Goal: Information Seeking & Learning: Learn about a topic

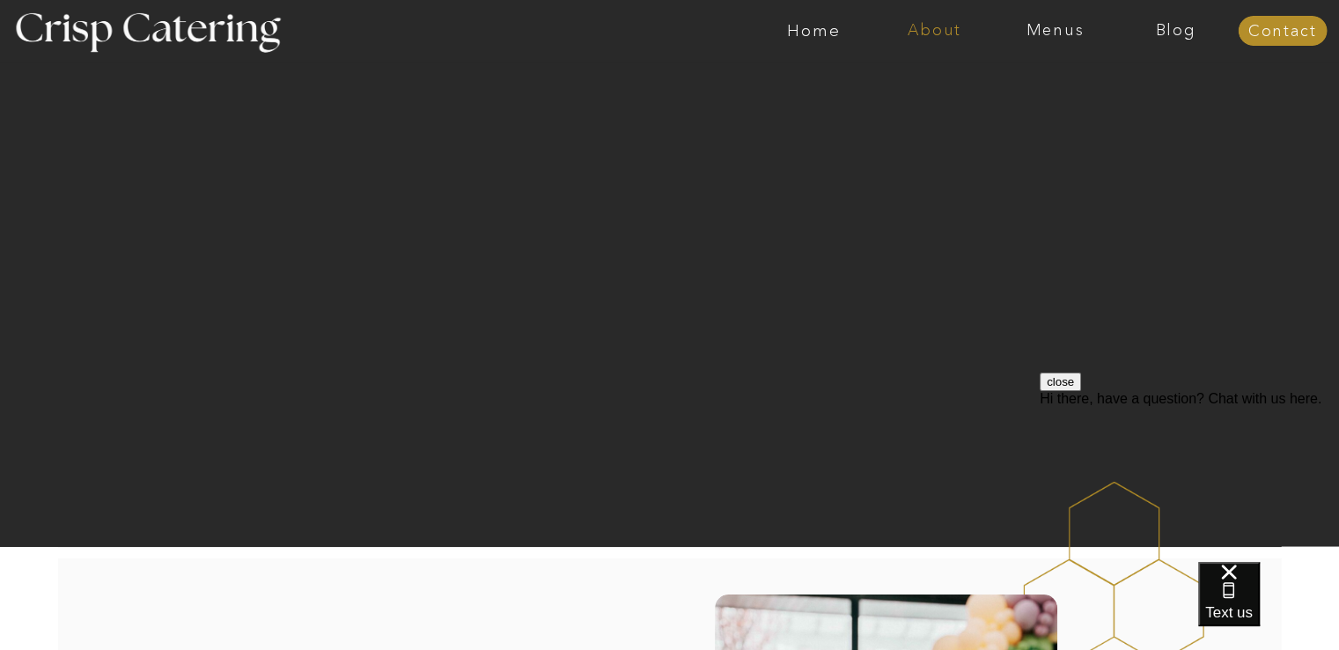
click at [939, 33] on nav "About" at bounding box center [934, 31] width 121 height 18
click at [937, 78] on nav "About Crisp" at bounding box center [939, 81] width 101 height 17
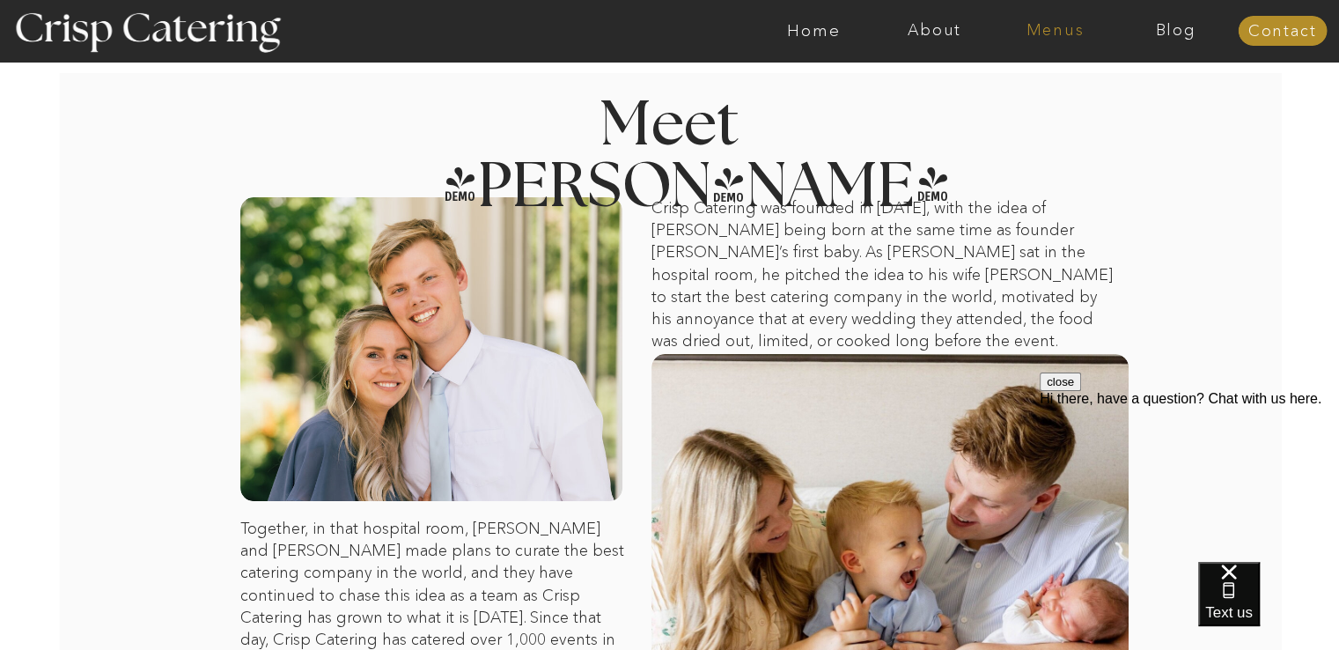
click at [1049, 33] on nav "Menus" at bounding box center [1055, 31] width 121 height 18
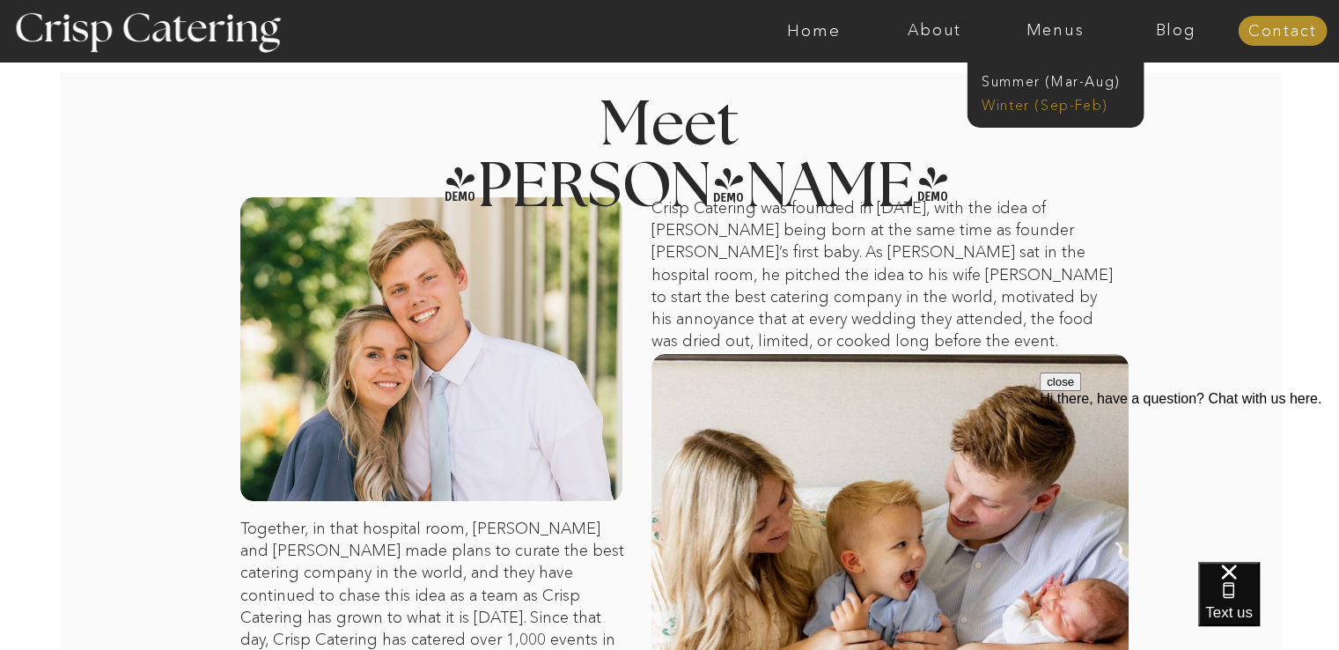
click at [1053, 99] on nav "Winter (Sep-Feb)" at bounding box center [1054, 103] width 144 height 17
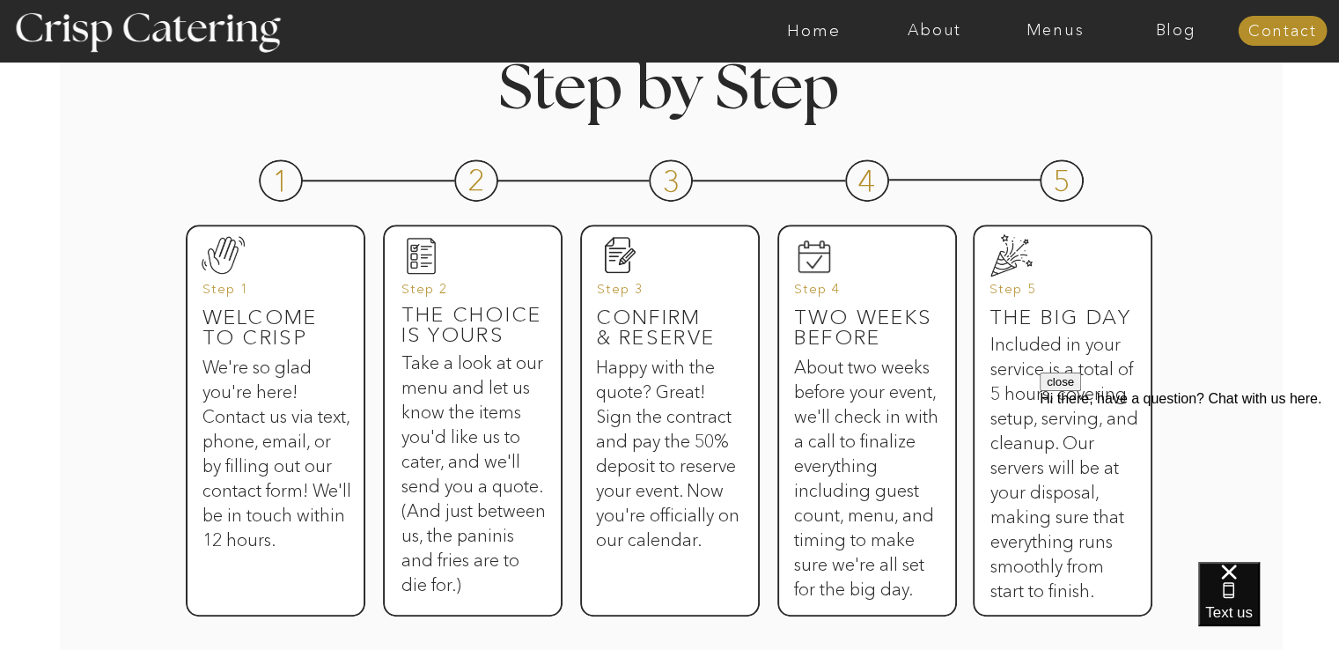
scroll to position [821, 0]
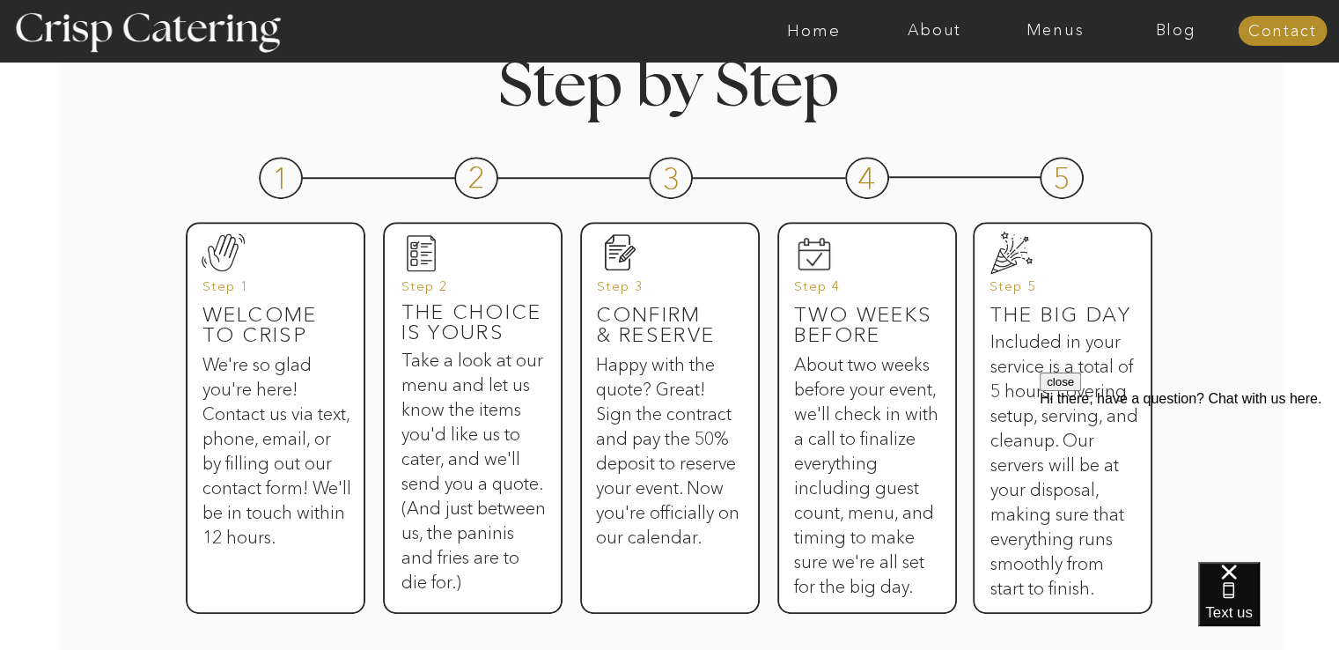
click at [1263, 372] on div "close Hi there, have a question? Chat with us here." at bounding box center [1189, 477] width 299 height 211
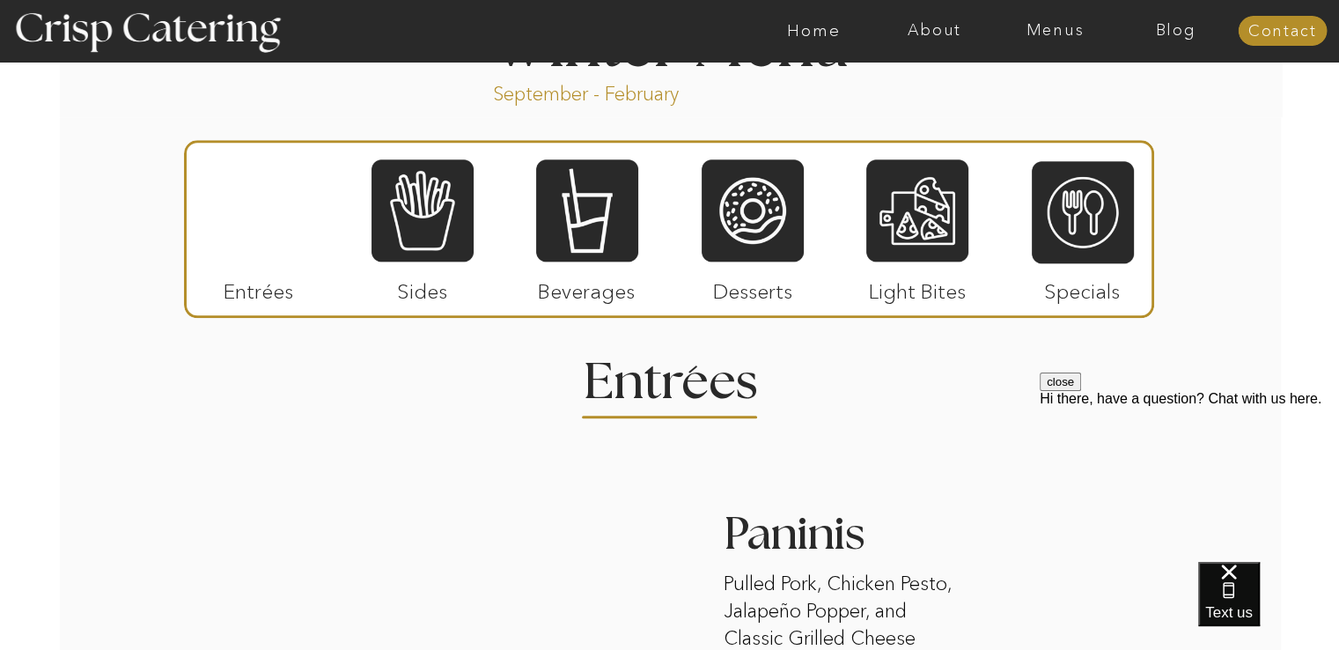
scroll to position [1990, 0]
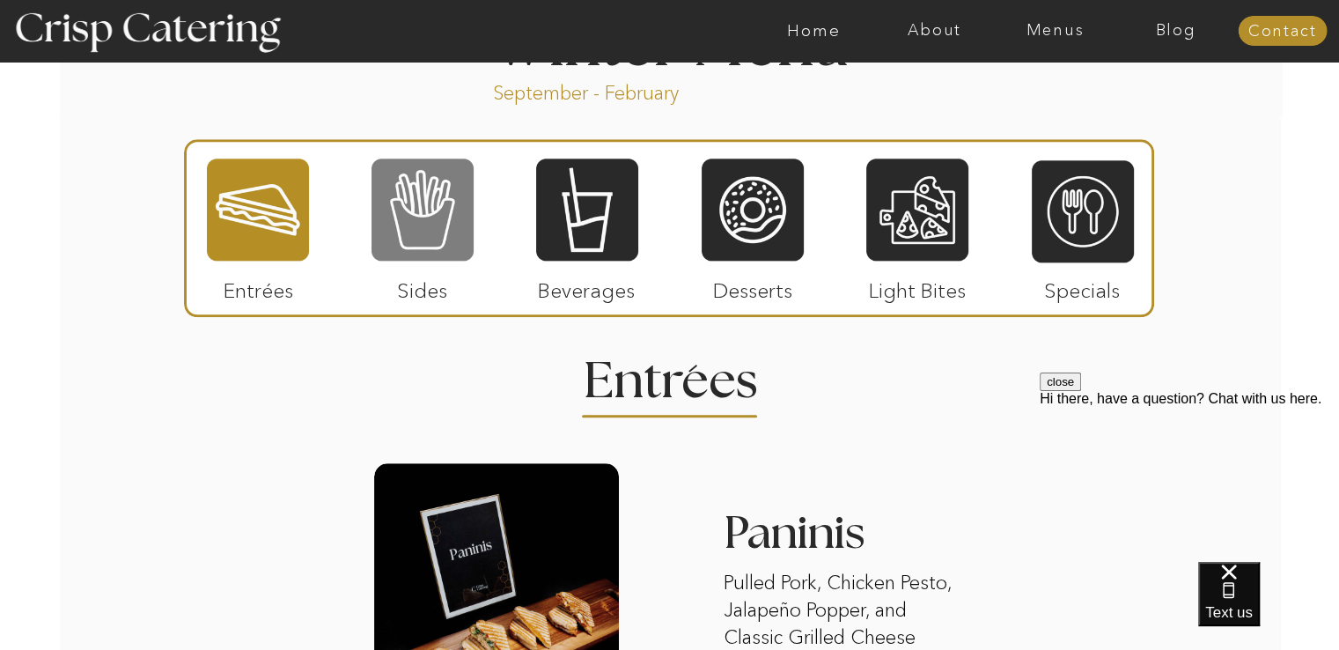
click at [422, 230] on div at bounding box center [423, 210] width 102 height 106
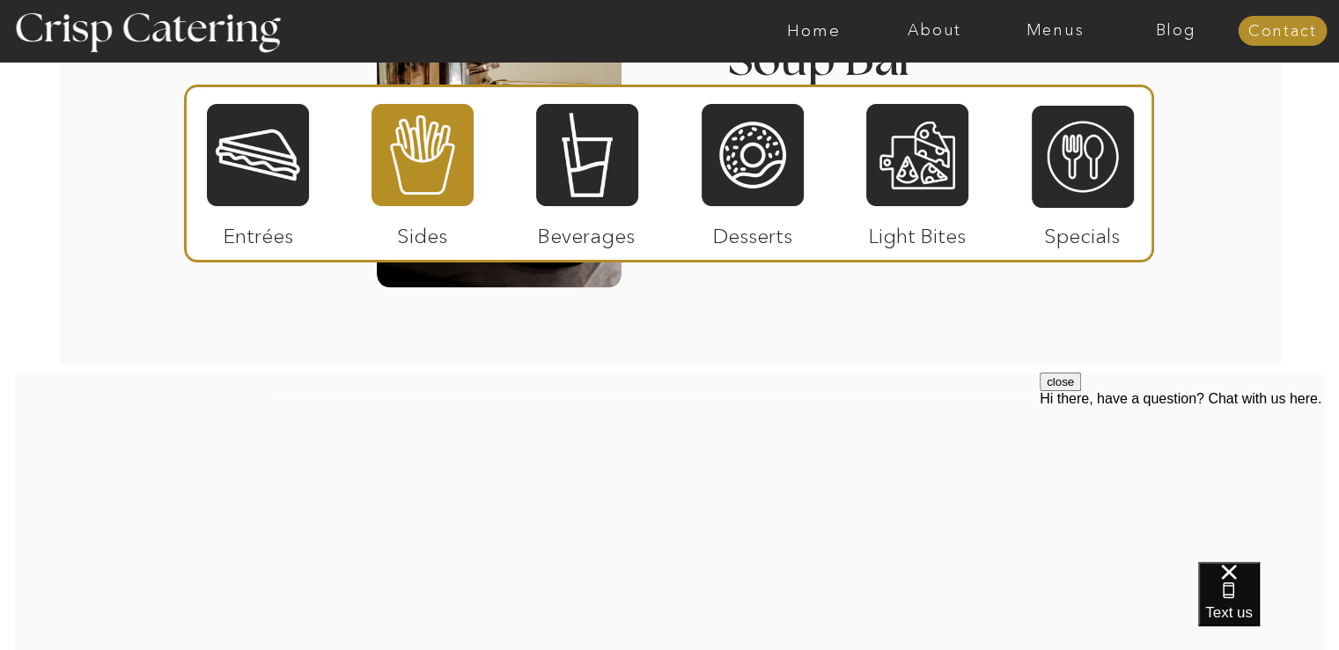
scroll to position [3463, 0]
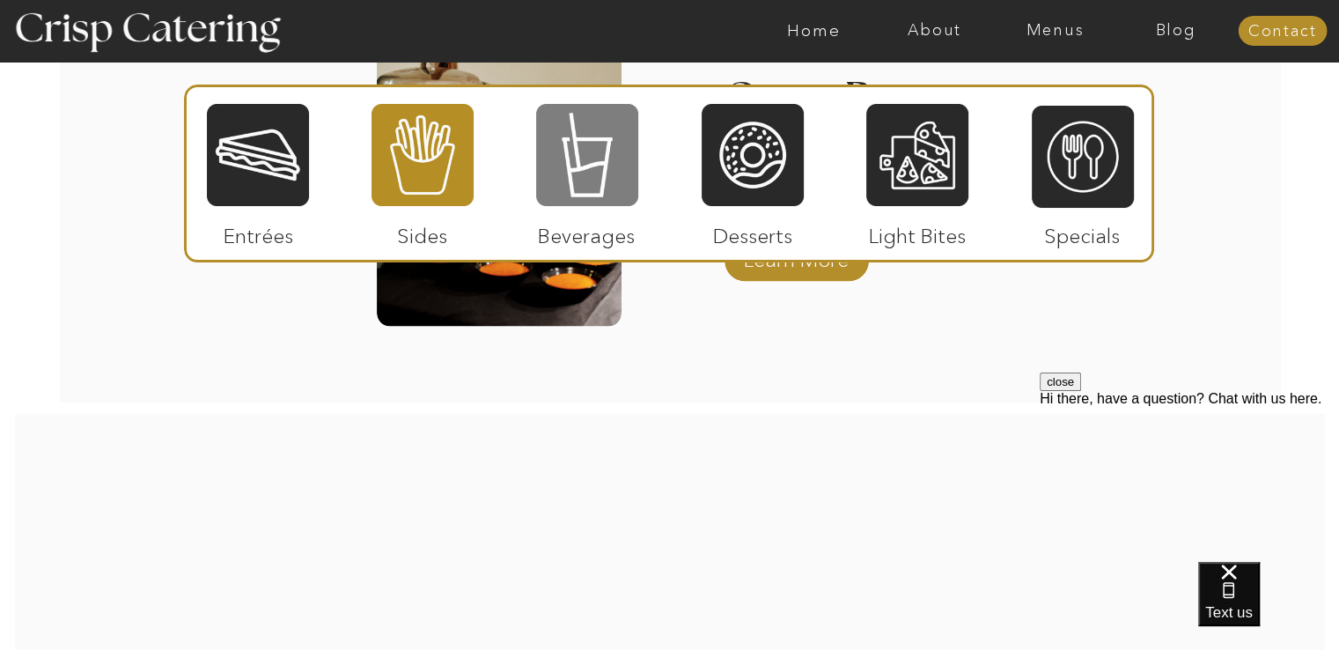
click at [616, 178] on div at bounding box center [587, 155] width 102 height 106
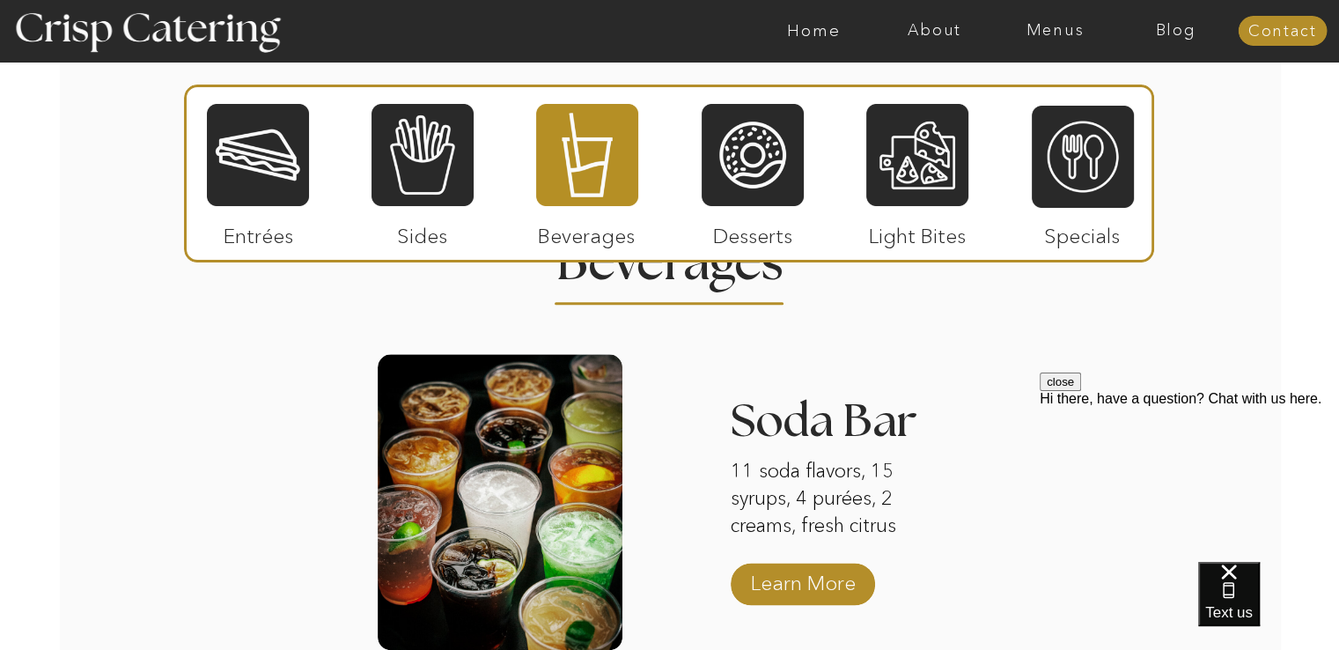
scroll to position [2118, 0]
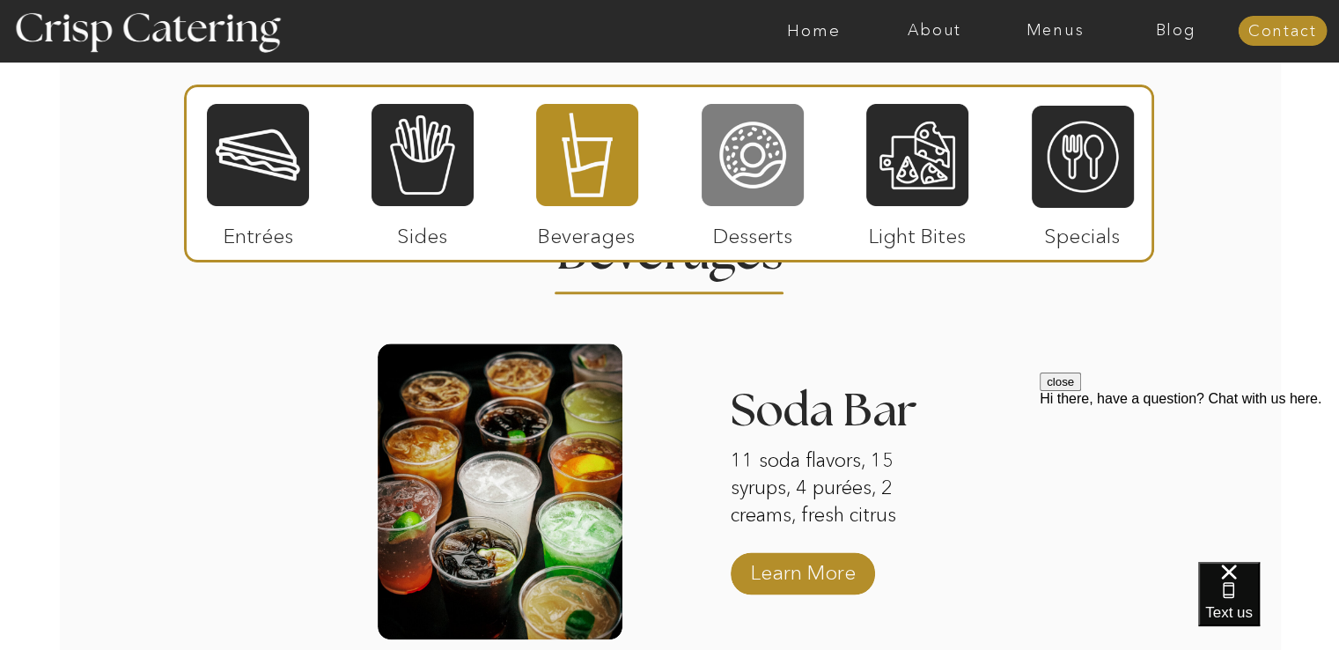
click at [750, 166] on div at bounding box center [753, 155] width 102 height 106
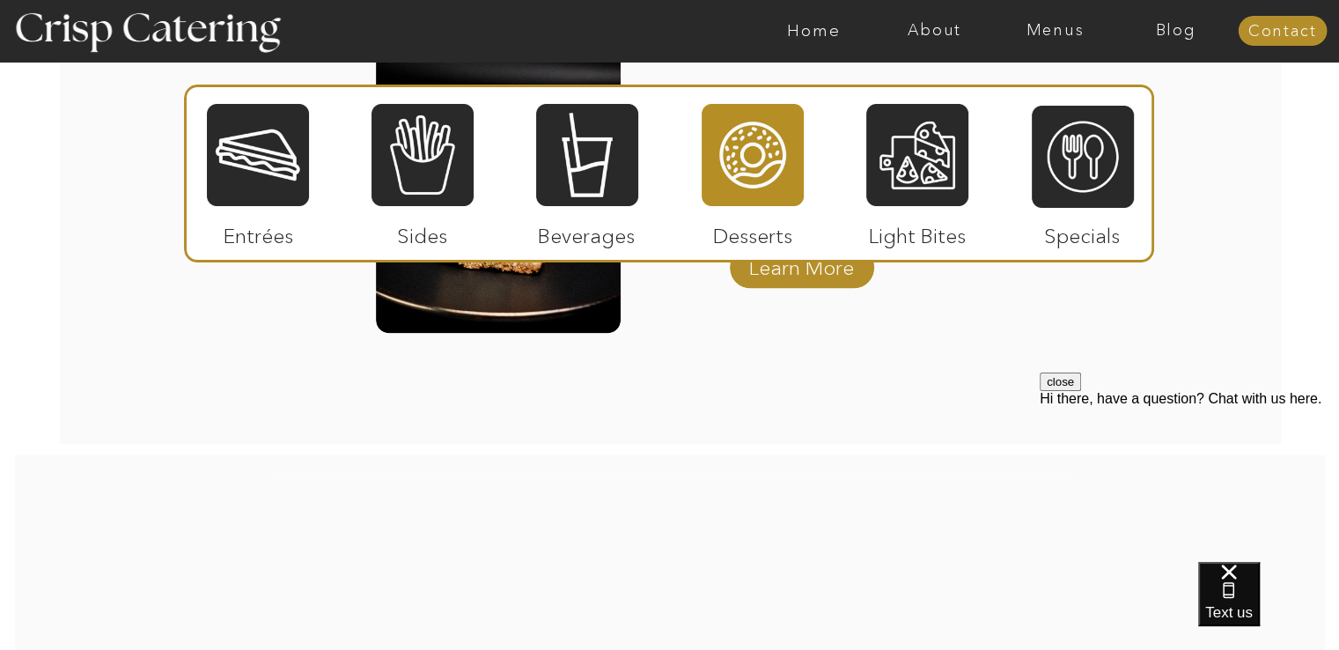
scroll to position [3117, 0]
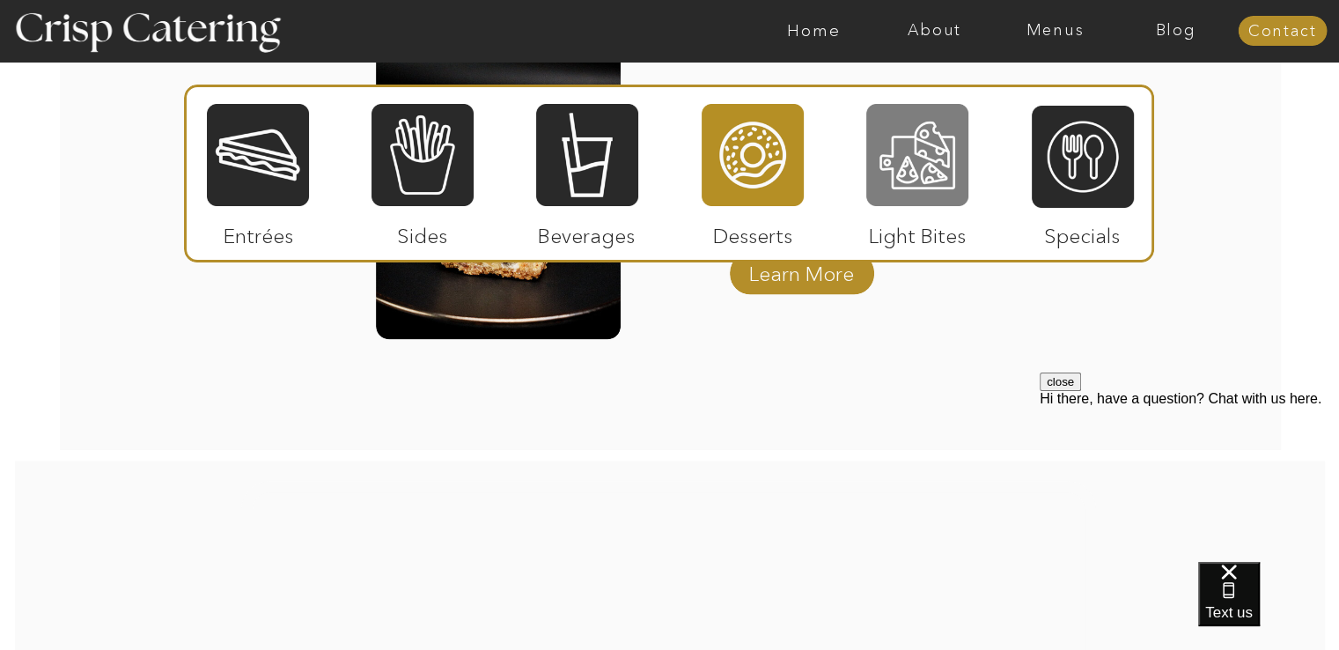
click at [905, 145] on div at bounding box center [917, 155] width 102 height 106
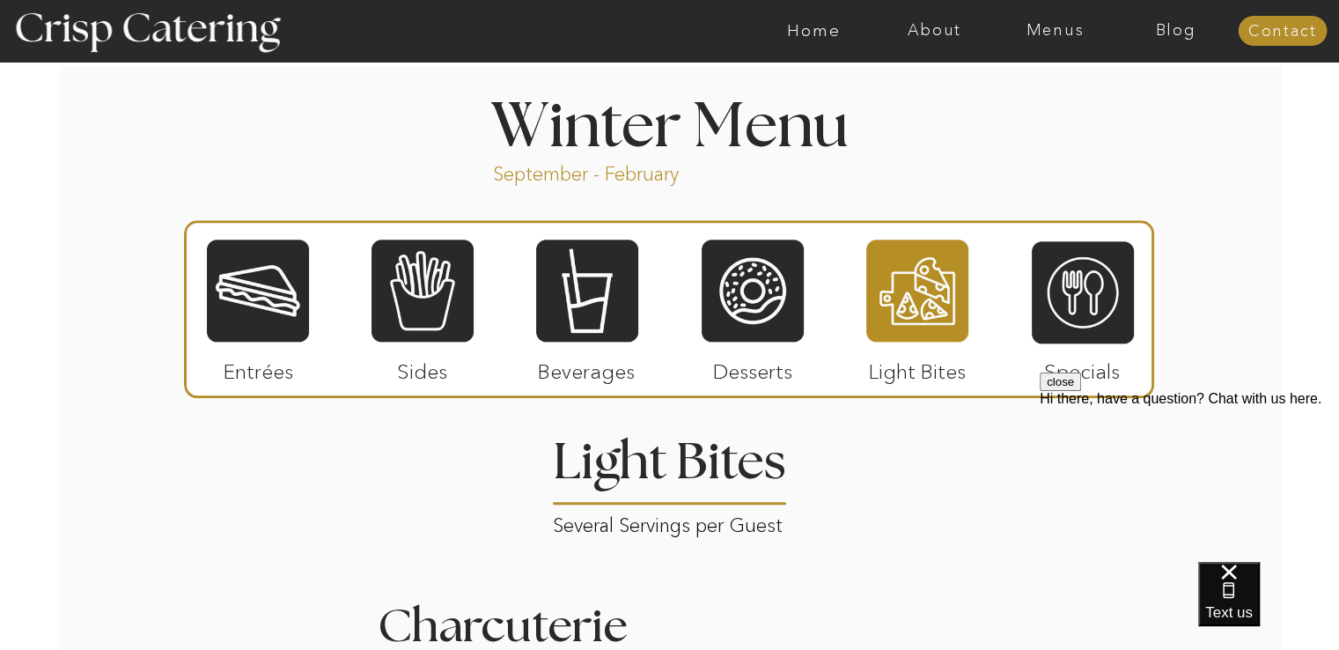
scroll to position [1862, 0]
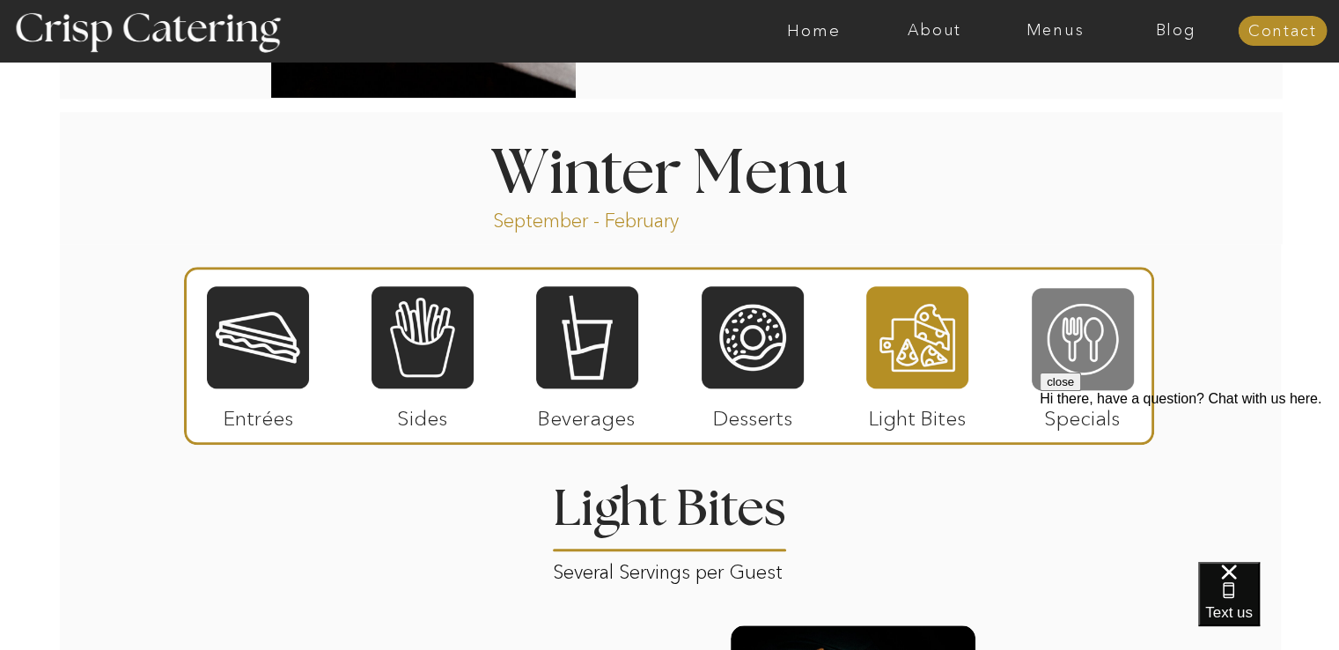
click at [1106, 328] on div at bounding box center [1083, 339] width 102 height 106
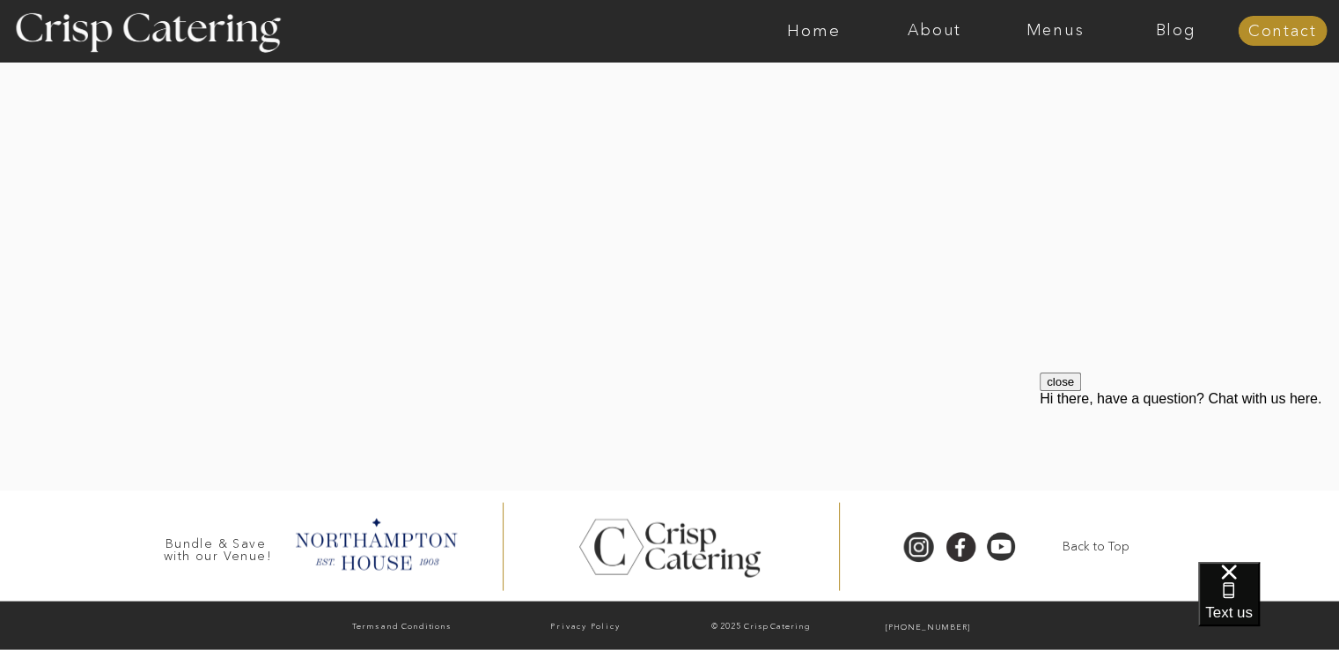
scroll to position [3509, 0]
